Goal: Task Accomplishment & Management: Use online tool/utility

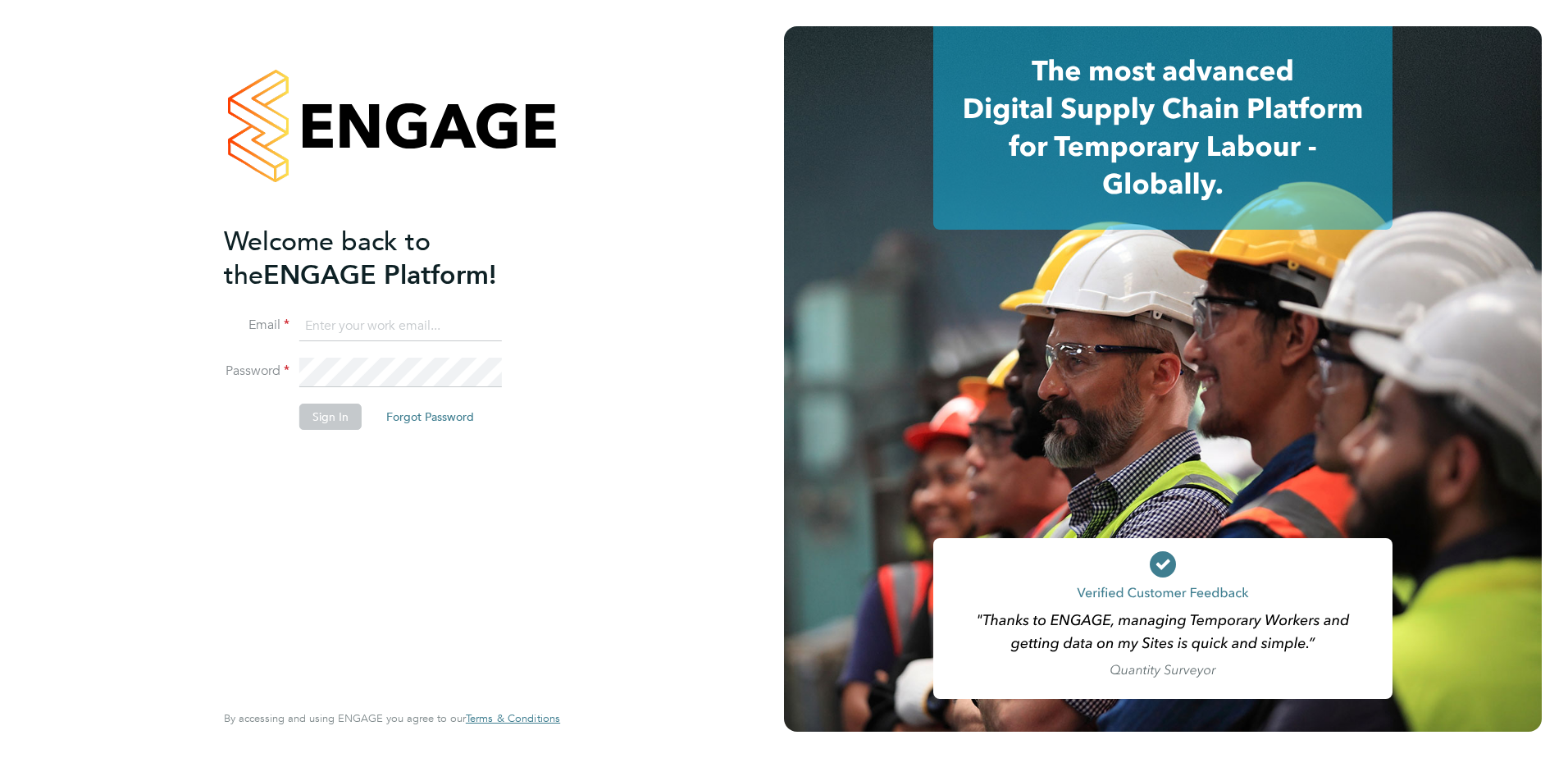
click at [379, 322] on input at bounding box center [401, 326] width 203 height 30
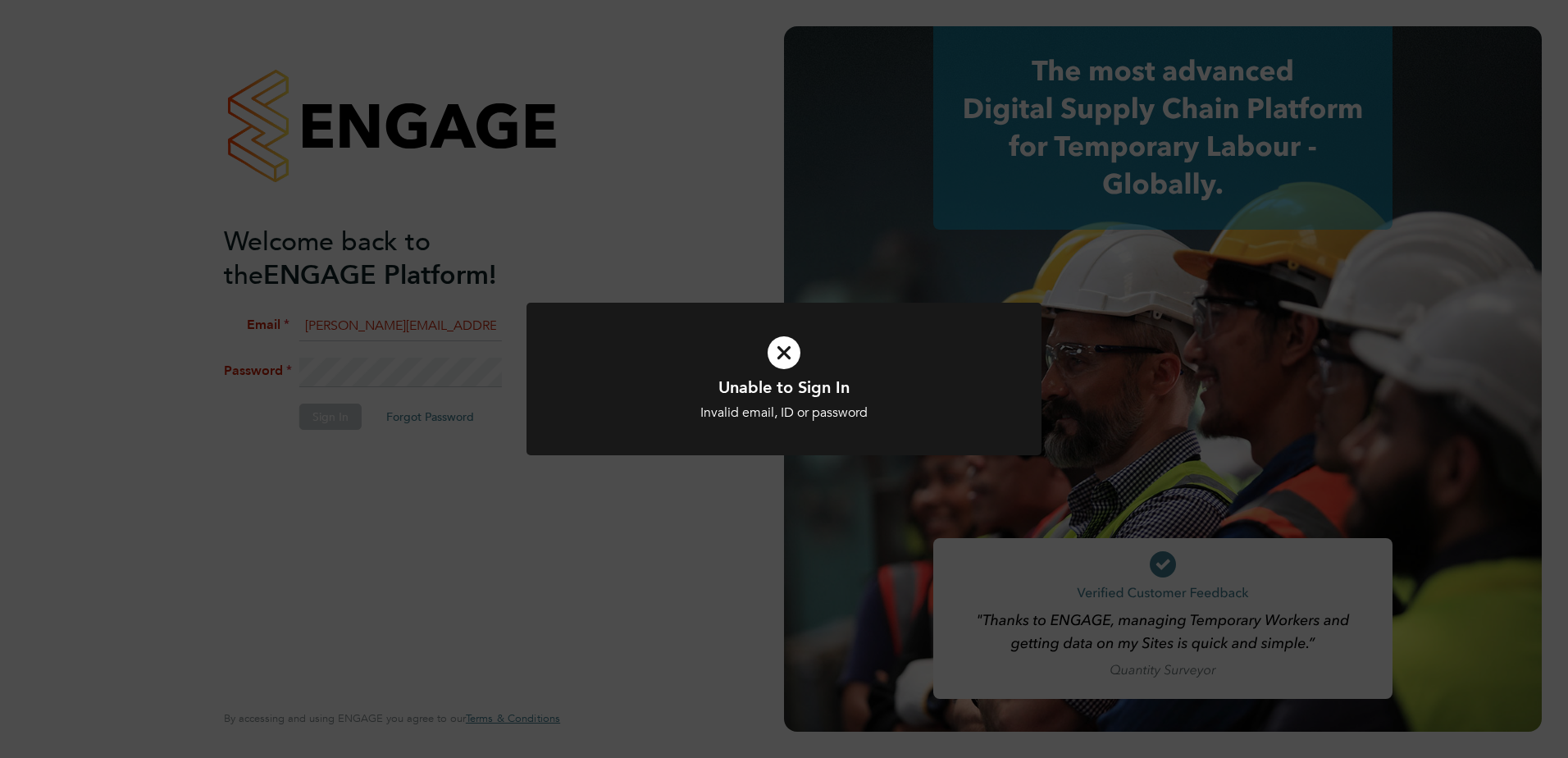
click at [798, 352] on icon at bounding box center [784, 352] width 426 height 64
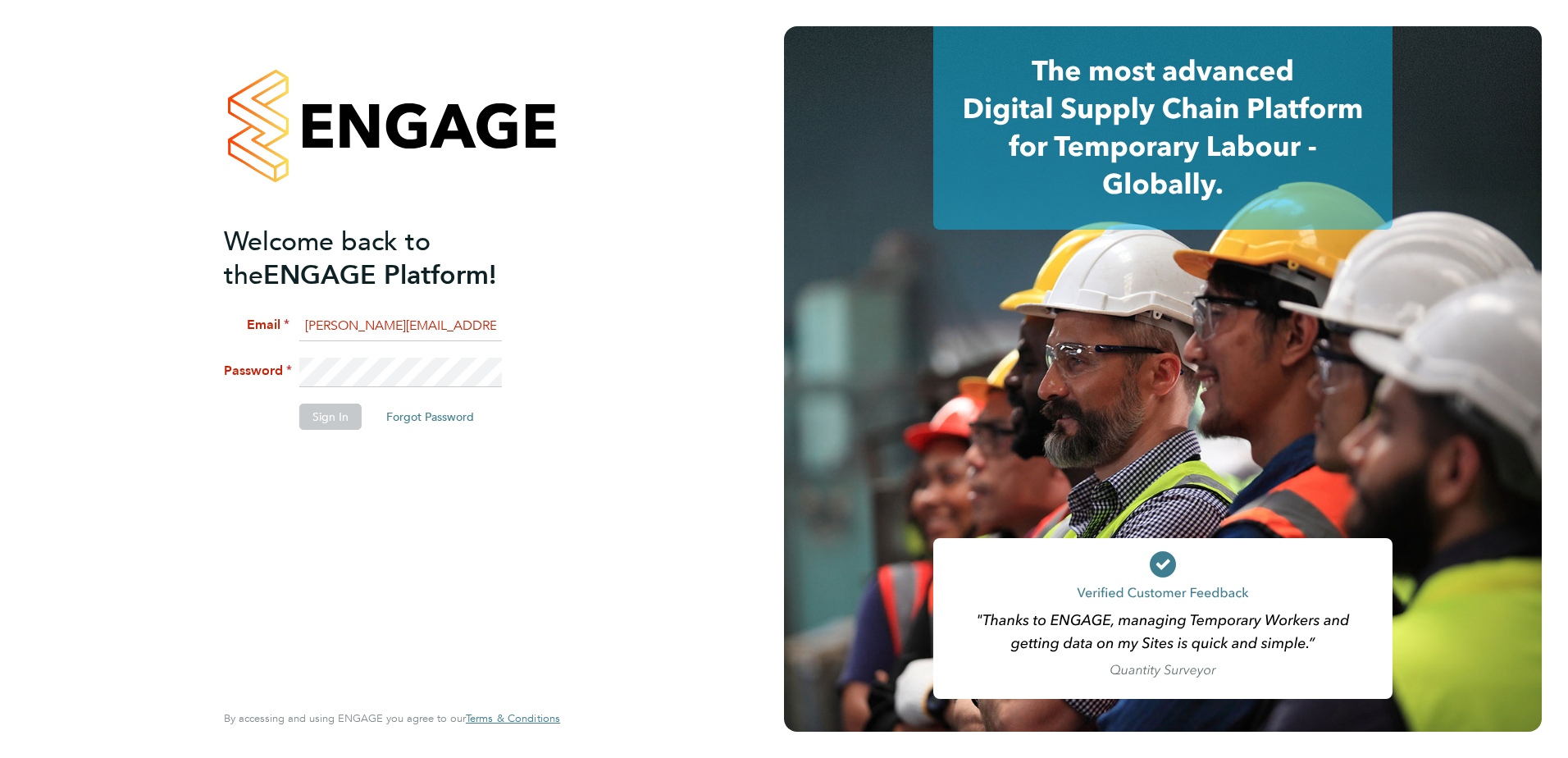
drag, startPoint x: 489, startPoint y: 321, endPoint x: 325, endPoint y: 314, distance: 164.1
click at [306, 314] on input "sophie_butterfield@sky.com" at bounding box center [401, 326] width 203 height 30
click at [481, 321] on input "sophie_butterfield@sky.com" at bounding box center [401, 326] width 203 height 30
drag, startPoint x: 464, startPoint y: 324, endPoint x: 423, endPoint y: 323, distance: 41.0
click at [423, 323] on input "sophie_butterfield@sky.com" at bounding box center [401, 326] width 203 height 30
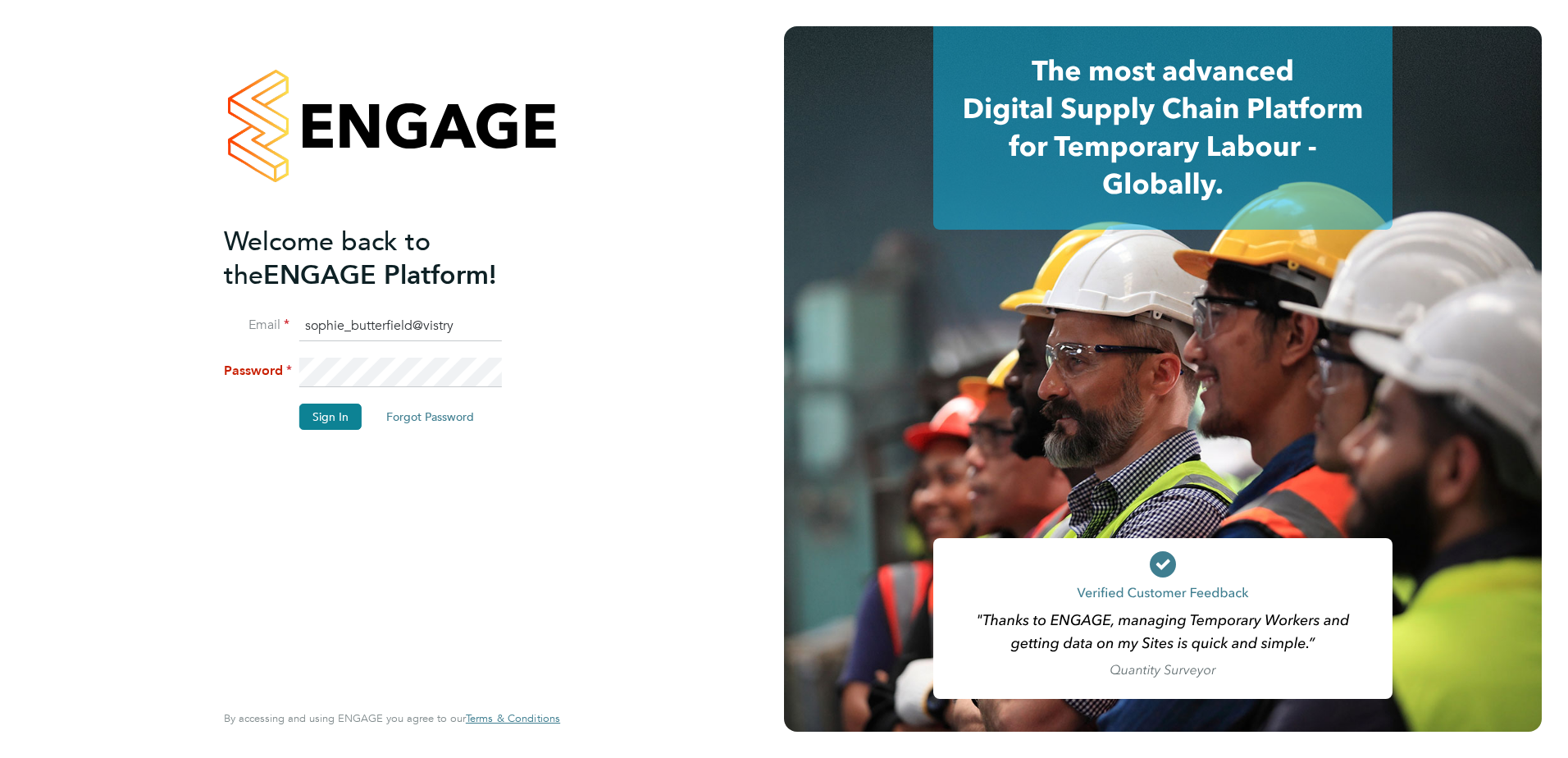
type input "sophie.butterfield@vistry.co.uk"
click at [323, 413] on button "Sign In" at bounding box center [331, 417] width 63 height 26
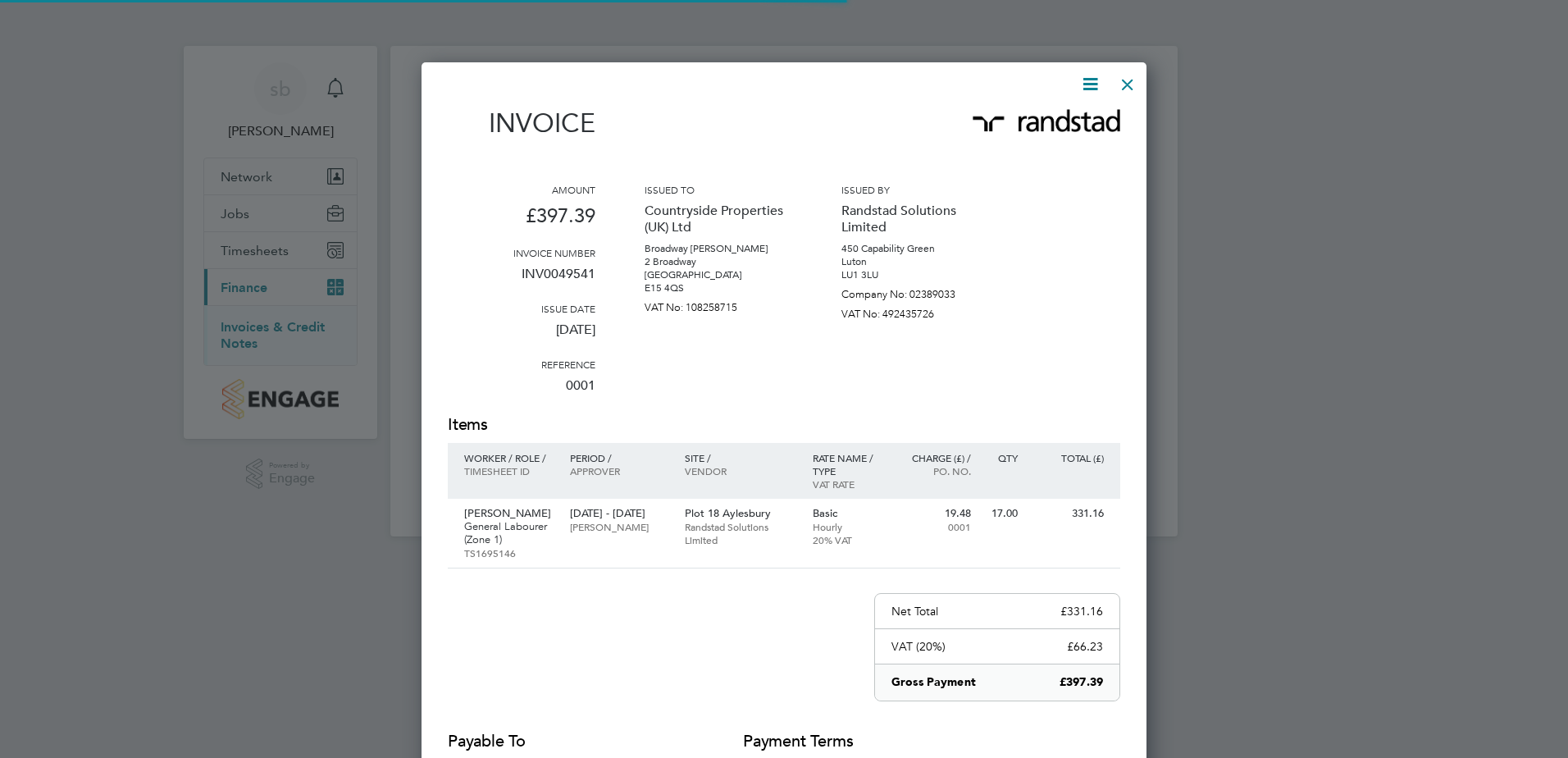
scroll to position [861, 726]
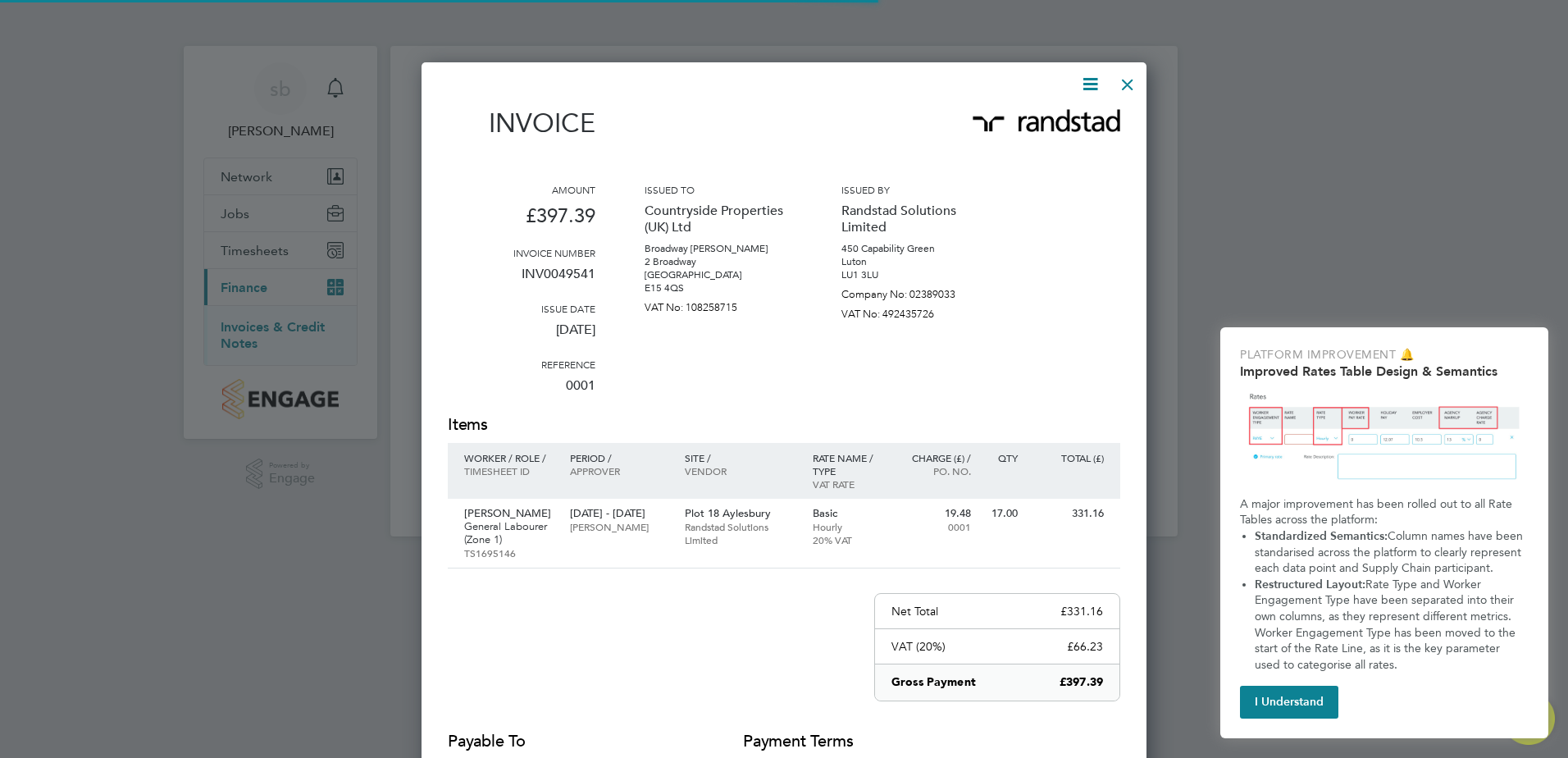
click at [1126, 85] on div at bounding box center [1128, 80] width 30 height 30
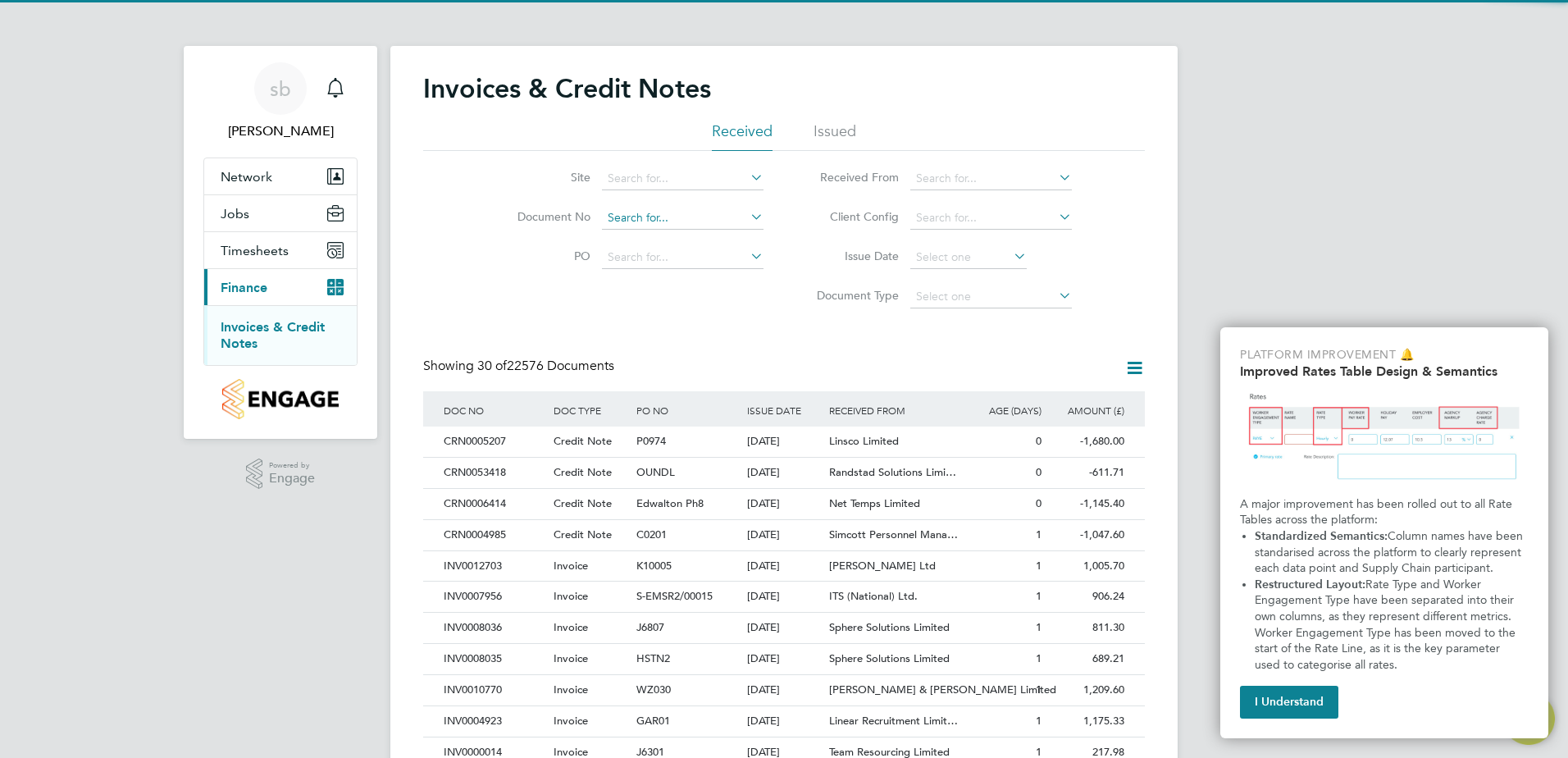
scroll to position [0, 0]
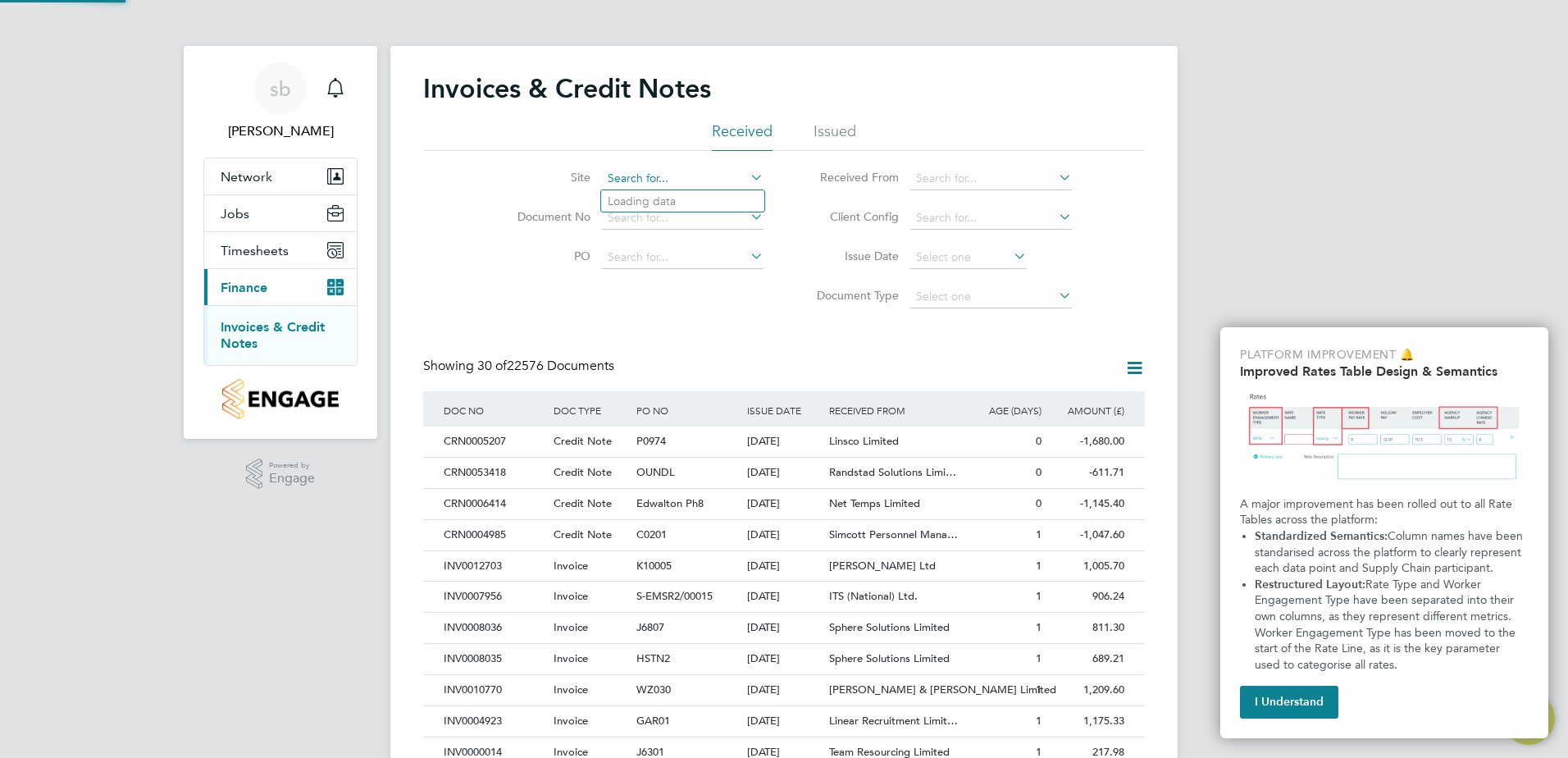
click at [661, 187] on input at bounding box center [683, 178] width 161 height 23
click at [641, 221] on li "Plot 18 Aylesbury" at bounding box center [705, 223] width 207 height 22
type input "Plot 18 Aylesbury"
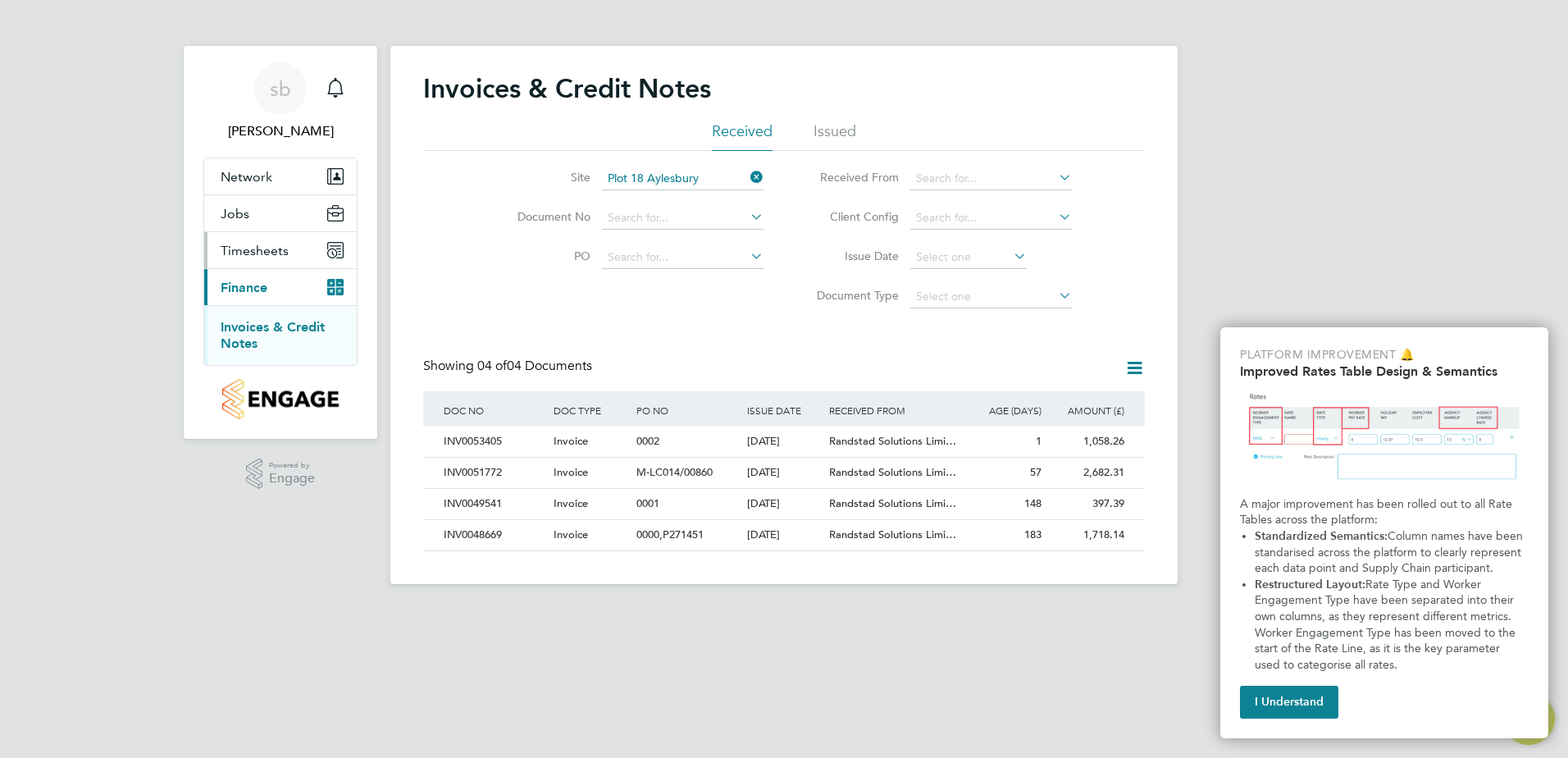
click at [336, 248] on icon "Main navigation" at bounding box center [336, 250] width 15 height 15
click at [257, 295] on link "Timesheets" at bounding box center [255, 290] width 68 height 16
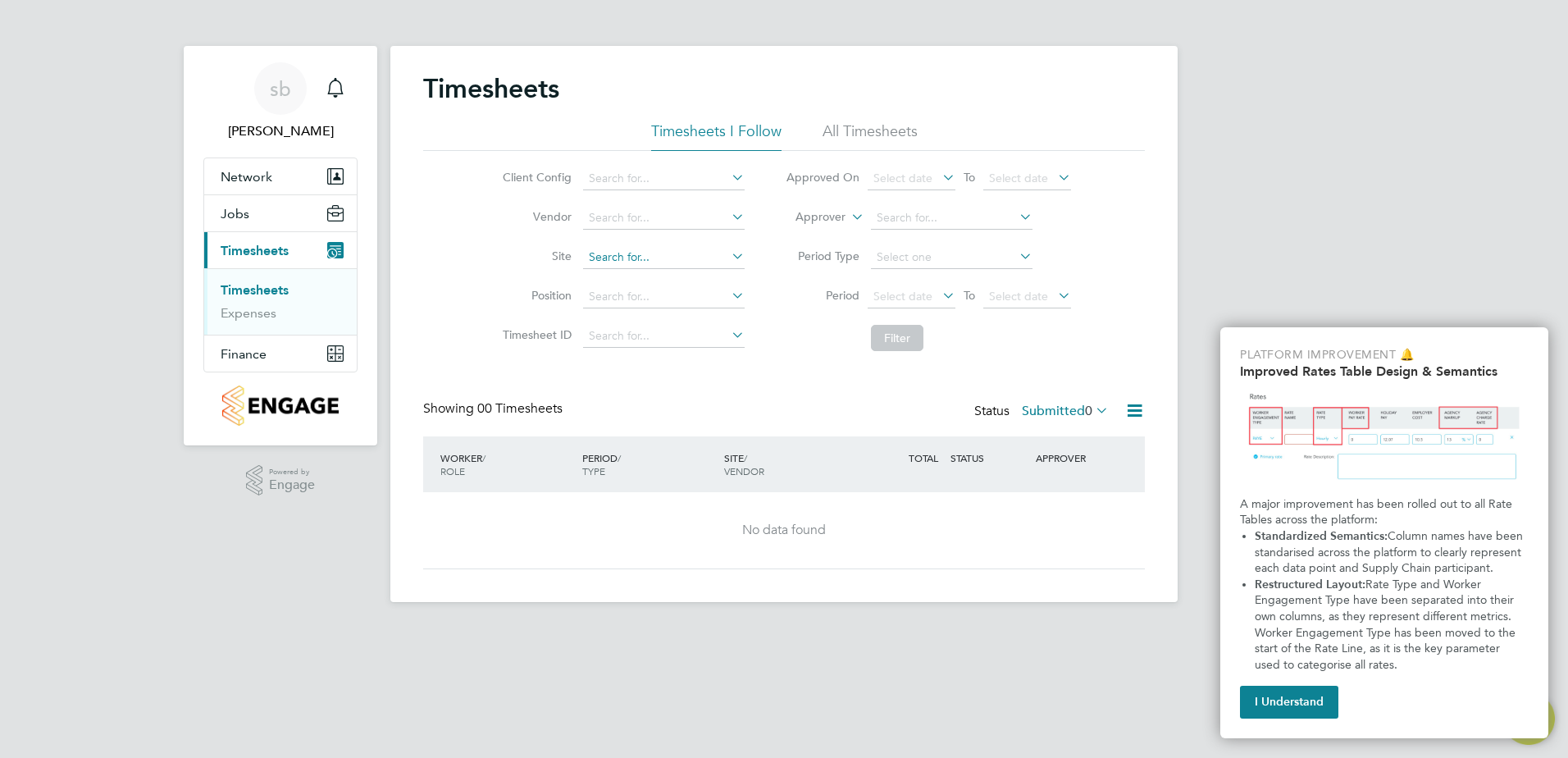
click at [725, 254] on input at bounding box center [663, 257] width 161 height 23
click at [656, 304] on li "Plot 18 Aylesbury" at bounding box center [685, 302] width 207 height 22
type input "Plot 18 Aylesbury"
click at [263, 349] on span "Finance" at bounding box center [244, 353] width 46 height 16
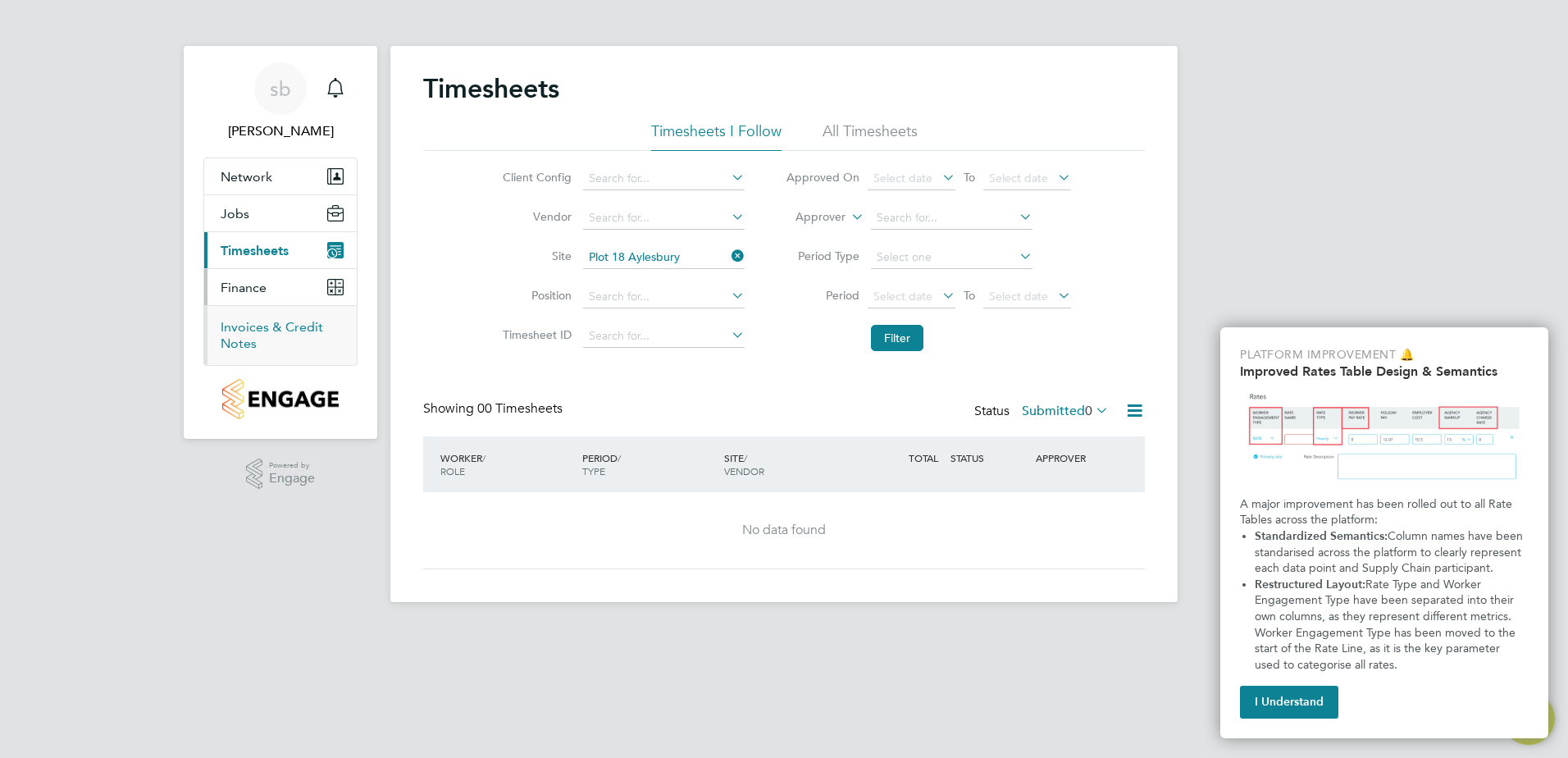
click at [264, 326] on link "Invoices & Credit Notes" at bounding box center [271, 335] width 102 height 32
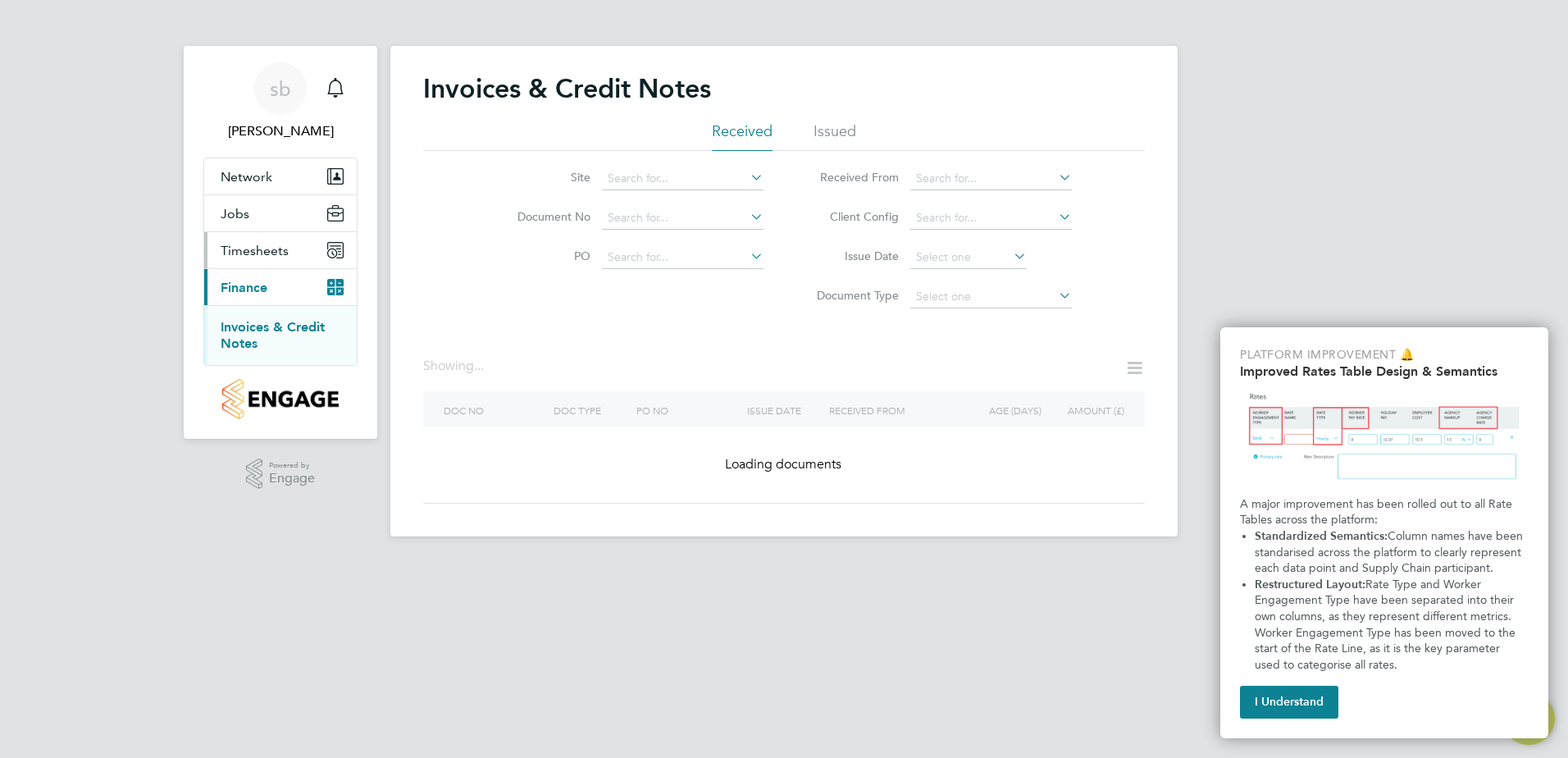
click at [268, 252] on span "Timesheets" at bounding box center [255, 250] width 68 height 16
